Goal: Information Seeking & Learning: Find specific page/section

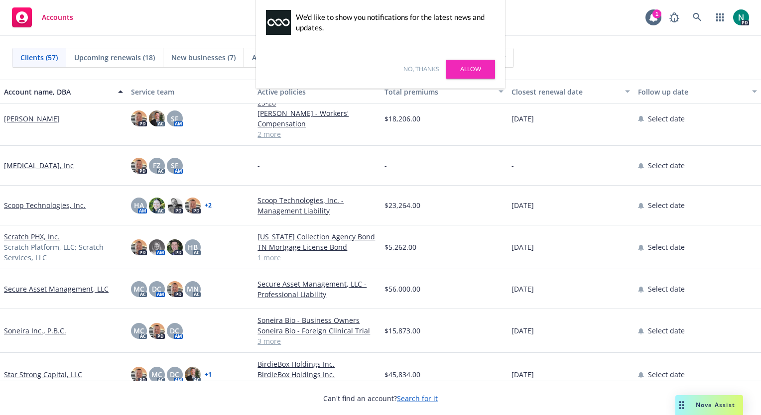
scroll to position [1631, 0]
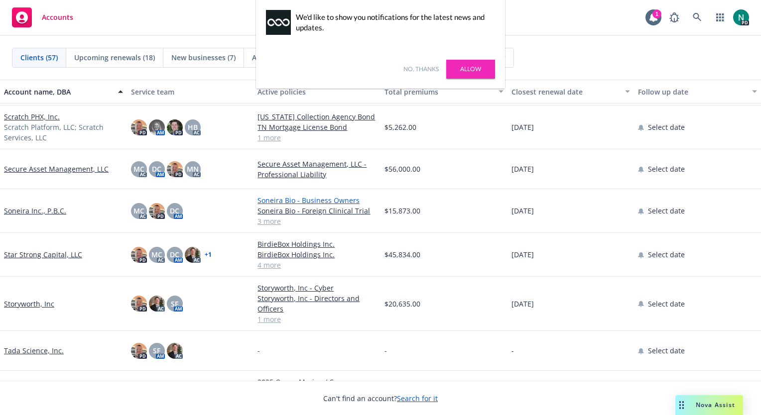
click at [277, 202] on link "Soneira Bio - Business Owners" at bounding box center [316, 200] width 119 height 10
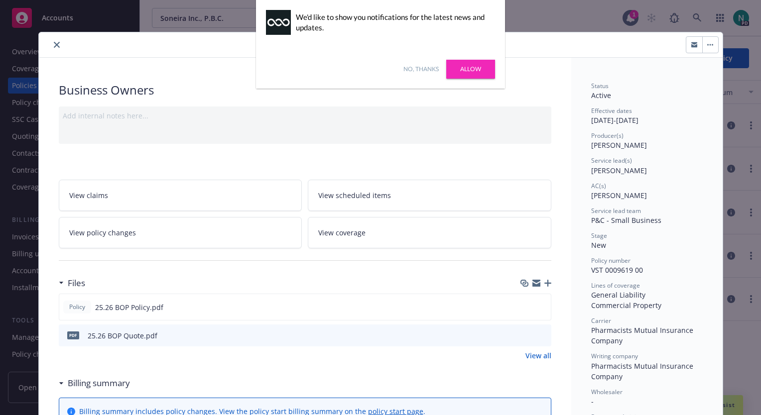
click at [54, 44] on icon "close" at bounding box center [57, 45] width 6 height 6
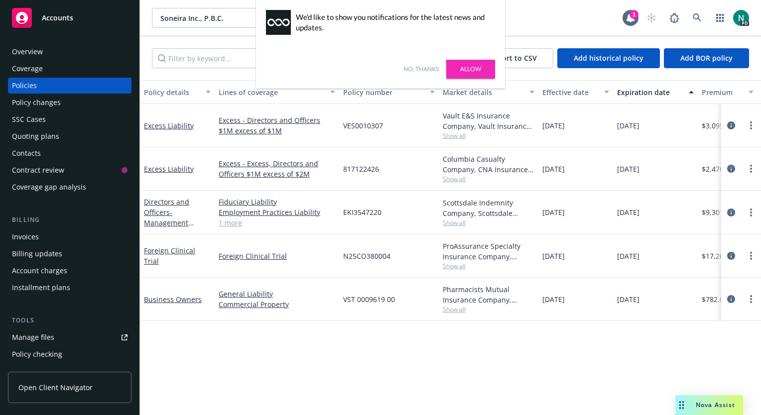
click at [297, 357] on div "Policy details Lines of coverage Policy number Market details Effective date Ex…" at bounding box center [450, 248] width 621 height 336
click at [466, 72] on link "Allow" at bounding box center [470, 69] width 49 height 19
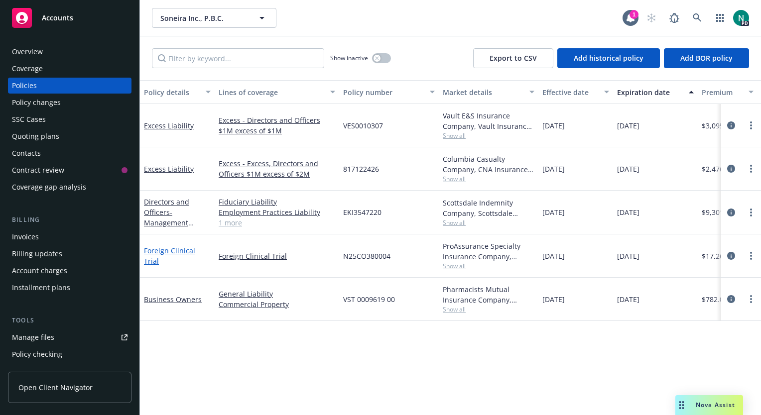
click at [173, 256] on link "Foreign Clinical Trial" at bounding box center [169, 256] width 51 height 20
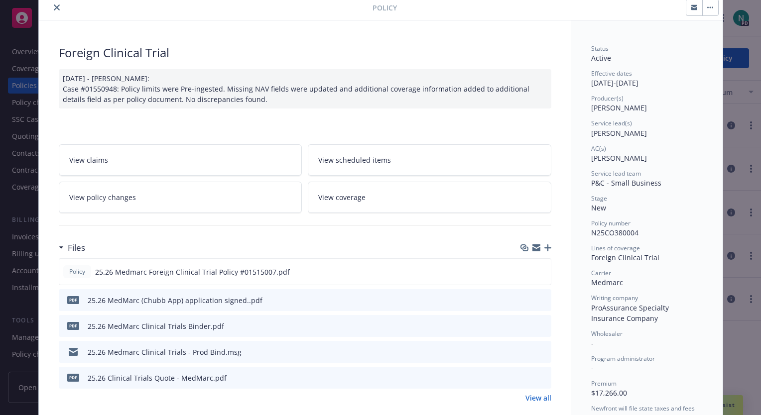
scroll to position [38, 0]
click at [540, 324] on icon "preview file" at bounding box center [541, 325] width 9 height 7
